Goal: Information Seeking & Learning: Learn about a topic

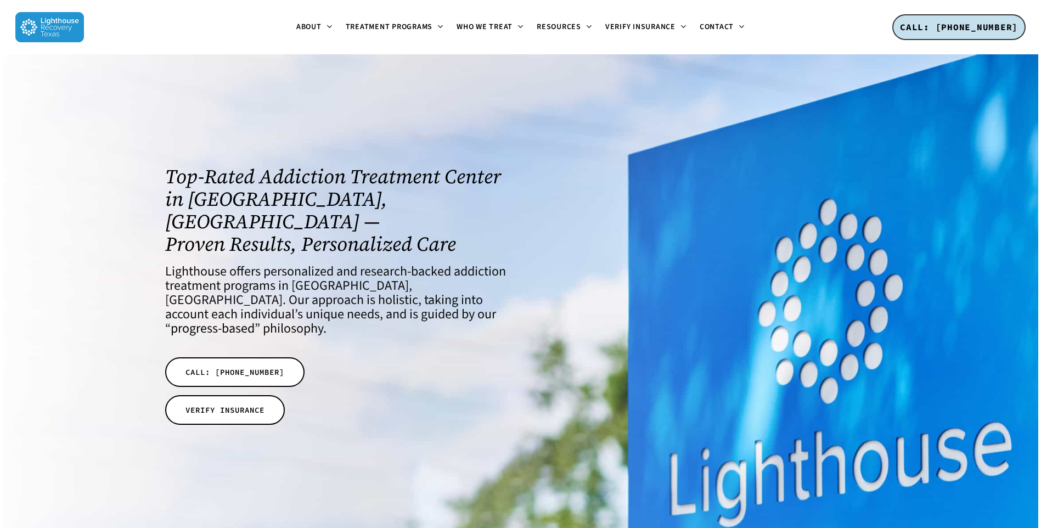
click at [62, 30] on img at bounding box center [49, 27] width 69 height 30
drag, startPoint x: 155, startPoint y: 27, endPoint x: 5, endPoint y: 21, distance: 150.0
click at [5, 21] on div "Menu About About Lighthouse Meet the Lighthouse Treatment Team. Treatment Philo…" at bounding box center [520, 27] width 1041 height 54
drag, startPoint x: 5, startPoint y: 21, endPoint x: 161, endPoint y: 32, distance: 156.3
click at [161, 32] on ul "About About Lighthouse Meet the Lighthouse Treatment Team. Treatment Philosophy…" at bounding box center [520, 27] width 873 height 54
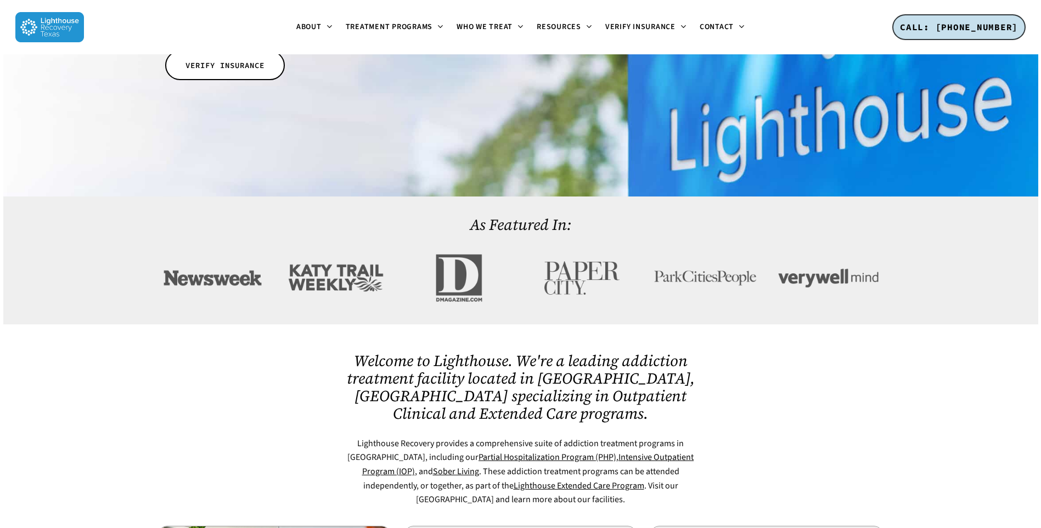
scroll to position [439, 0]
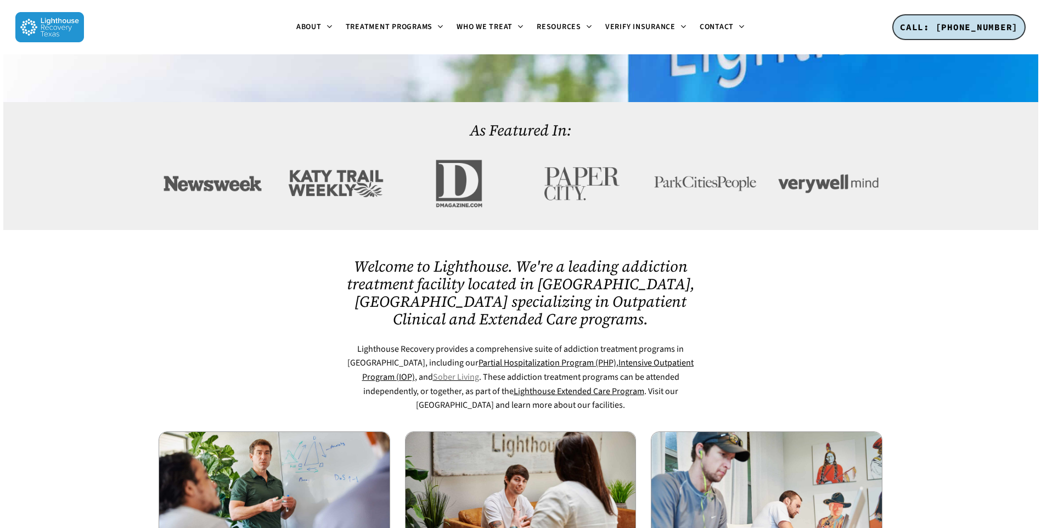
click at [433, 371] on link "Sober Living" at bounding box center [456, 377] width 46 height 12
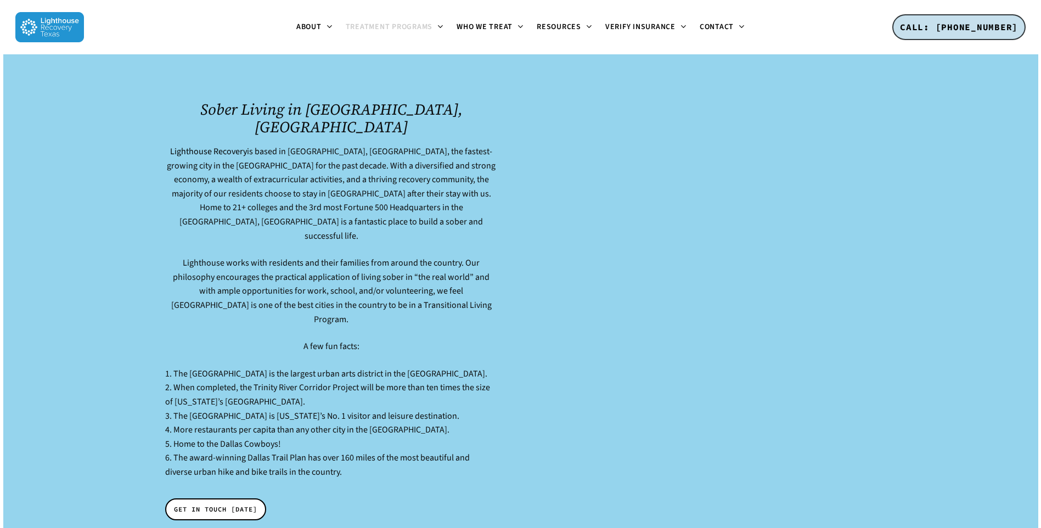
scroll to position [1330, 0]
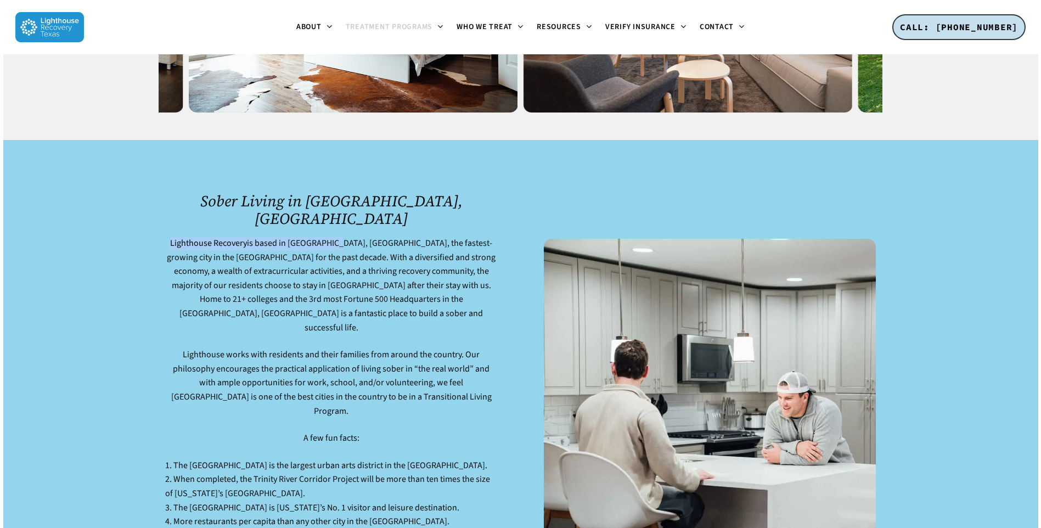
drag, startPoint x: 166, startPoint y: 111, endPoint x: 323, endPoint y: 111, distance: 157.0
click at [323, 237] on p "Lighthouse Recovery is based in Dallas, TX, the fastest-growing city in the Uni…" at bounding box center [331, 292] width 332 height 111
drag, startPoint x: 323, startPoint y: 111, endPoint x: 315, endPoint y: 114, distance: 8.7
copy p "Lighthouse Recovery is based in Dallas, TX,"
